Goal: Task Accomplishment & Management: Complete application form

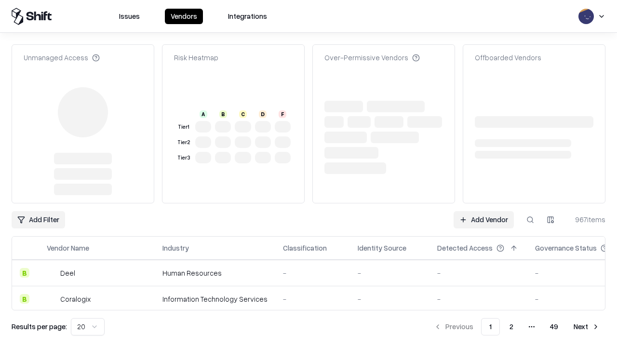
click at [484, 211] on link "Add Vendor" at bounding box center [484, 219] width 60 height 17
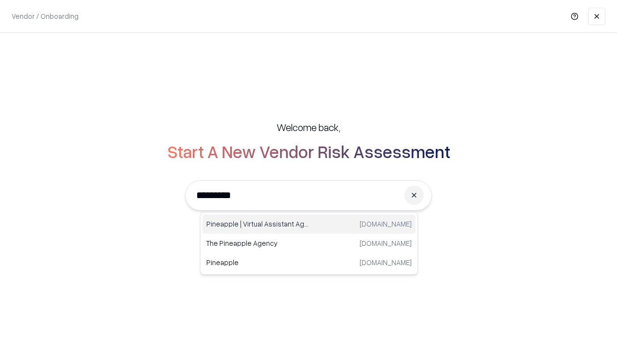
click at [309, 224] on div "Pineapple | Virtual Assistant Agency trypineapple.com" at bounding box center [309, 224] width 213 height 19
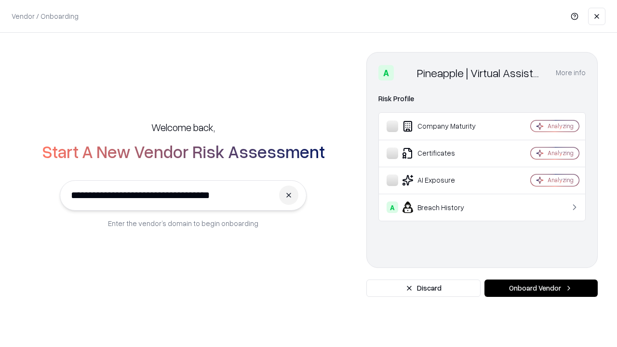
type input "**********"
click at [541, 288] on button "Onboard Vendor" at bounding box center [541, 288] width 113 height 17
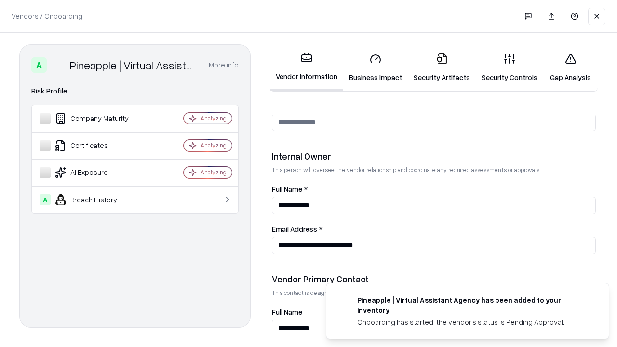
scroll to position [500, 0]
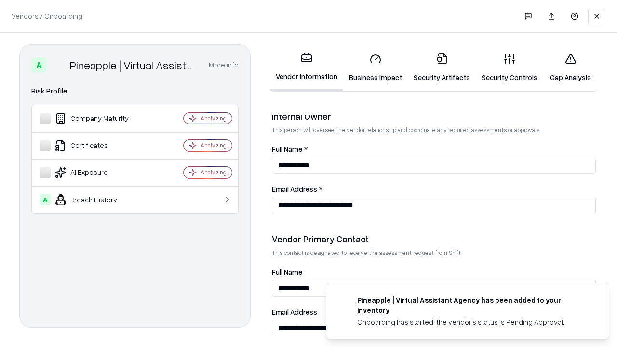
click at [442, 68] on link "Security Artifacts" at bounding box center [442, 67] width 68 height 45
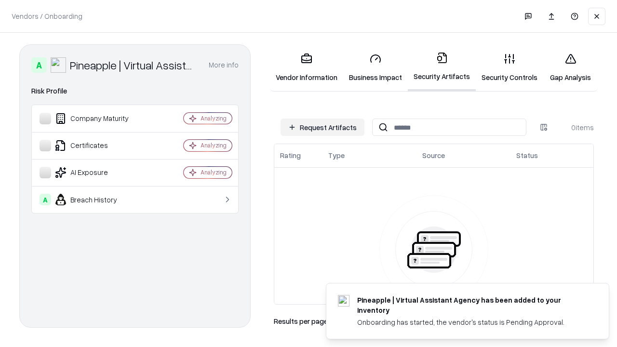
click at [323, 127] on button "Request Artifacts" at bounding box center [323, 127] width 84 height 17
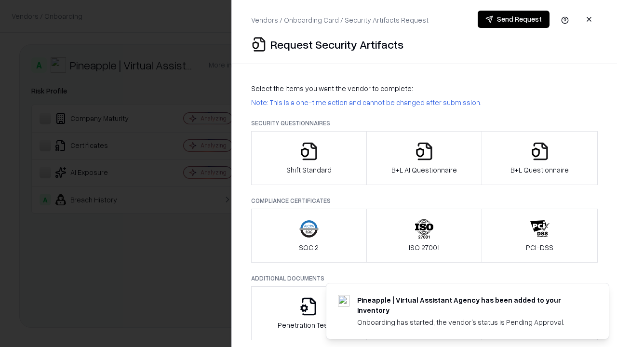
click at [540, 158] on icon "button" at bounding box center [540, 151] width 19 height 19
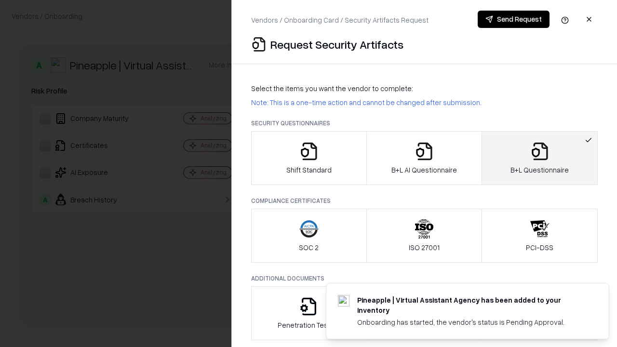
click at [424, 158] on icon "button" at bounding box center [424, 151] width 19 height 19
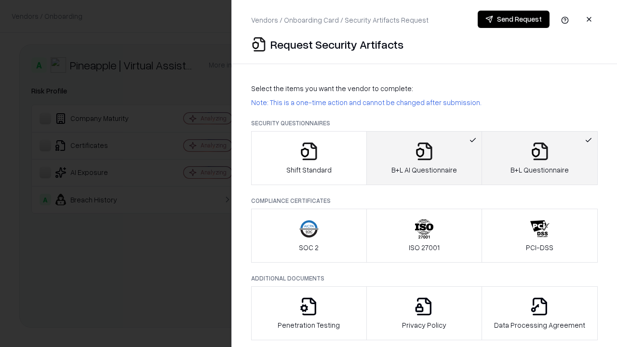
click at [514, 19] on button "Send Request" at bounding box center [514, 19] width 72 height 17
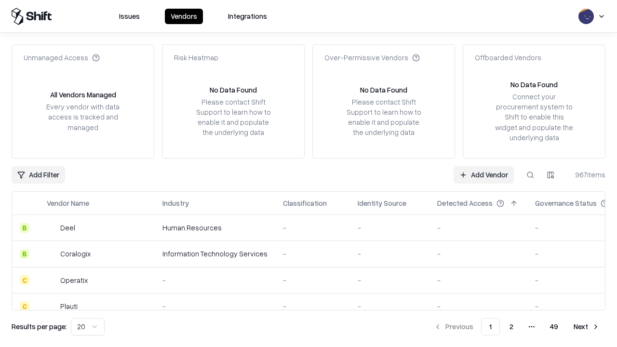
click at [531, 175] on button at bounding box center [530, 174] width 17 height 17
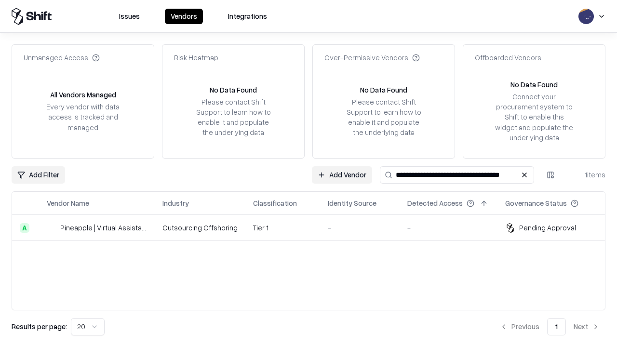
type input "**********"
click at [314, 228] on td "Tier 1" at bounding box center [283, 228] width 75 height 26
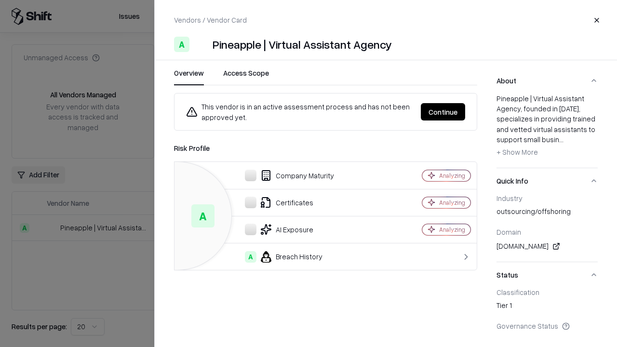
click at [443, 112] on button "Continue" at bounding box center [443, 111] width 44 height 17
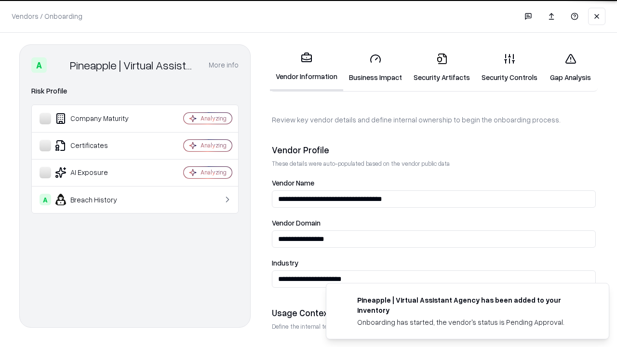
click at [442, 68] on link "Security Artifacts" at bounding box center [442, 67] width 68 height 45
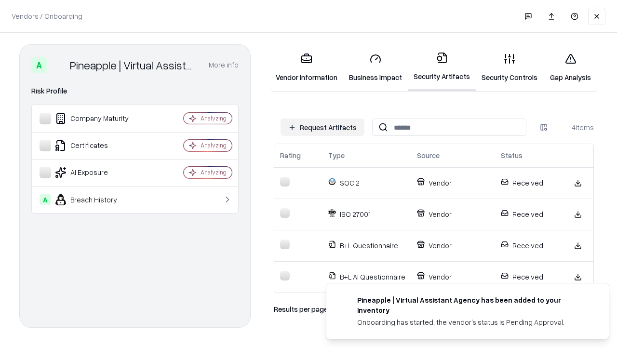
click at [571, 68] on link "Gap Analysis" at bounding box center [571, 67] width 55 height 45
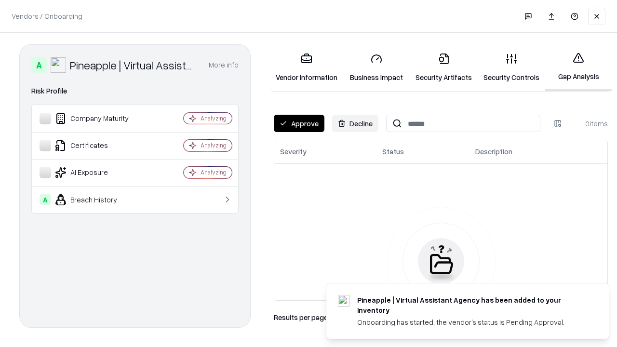
click at [299, 123] on button "Approve" at bounding box center [299, 123] width 51 height 17
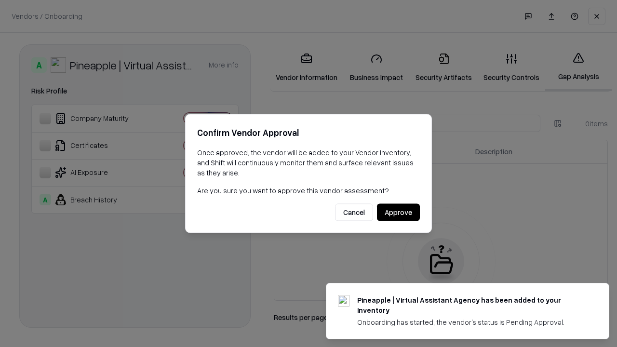
click at [398, 212] on button "Approve" at bounding box center [398, 212] width 43 height 17
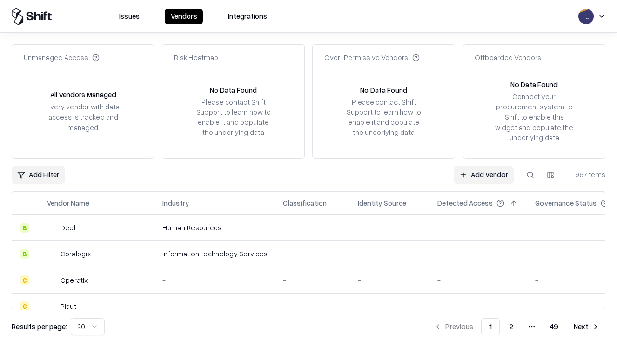
type input "**********"
click at [484, 175] on link "Add Vendor" at bounding box center [484, 174] width 60 height 17
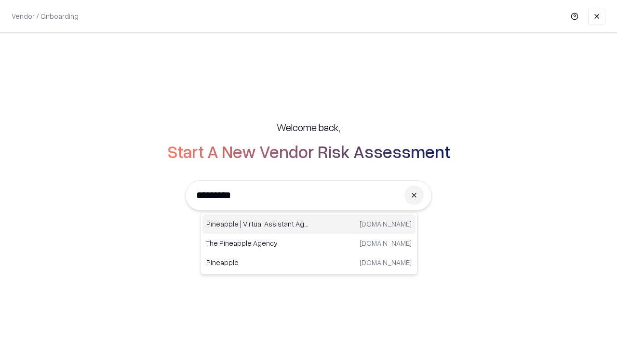
click at [309, 224] on div "Pineapple | Virtual Assistant Agency trypineapple.com" at bounding box center [309, 224] width 213 height 19
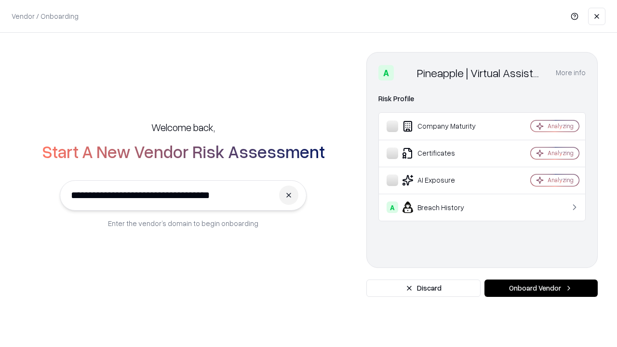
type input "**********"
click at [541, 288] on button "Onboard Vendor" at bounding box center [541, 288] width 113 height 17
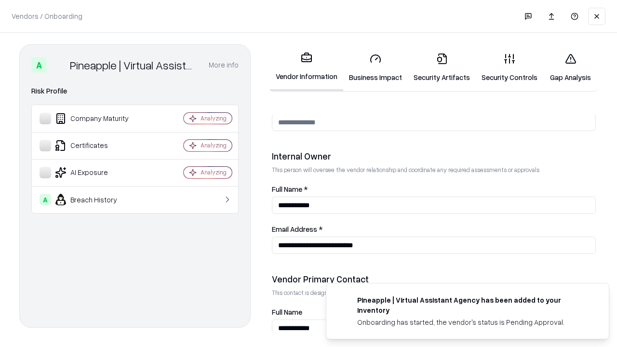
scroll to position [500, 0]
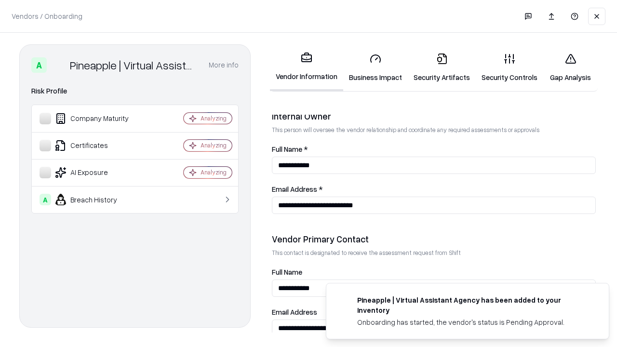
click at [571, 68] on link "Gap Analysis" at bounding box center [571, 67] width 55 height 45
